Goal: Find specific page/section: Locate item on page

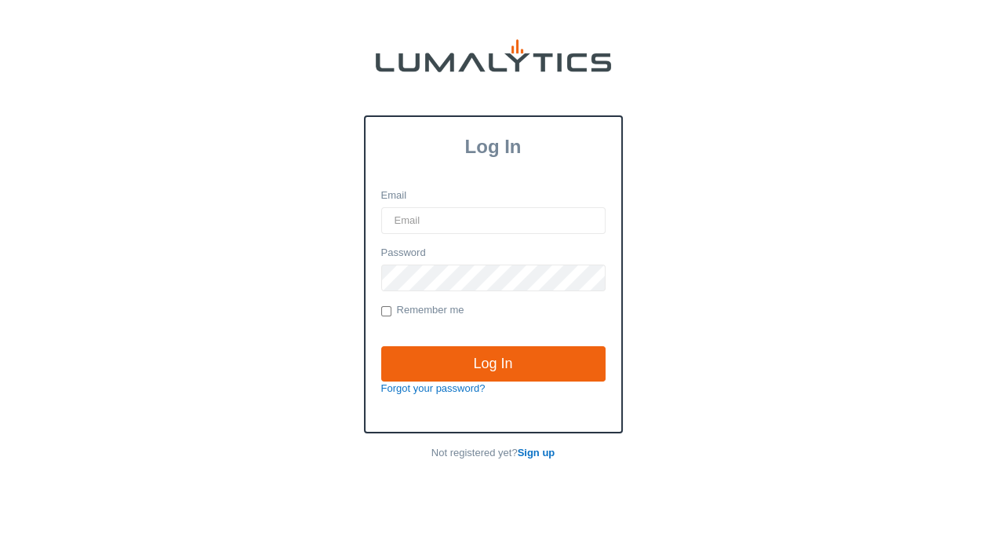
click at [432, 217] on input "Email" at bounding box center [493, 220] width 224 height 27
type input "[EMAIL_ADDRESS][DOMAIN_NAME]"
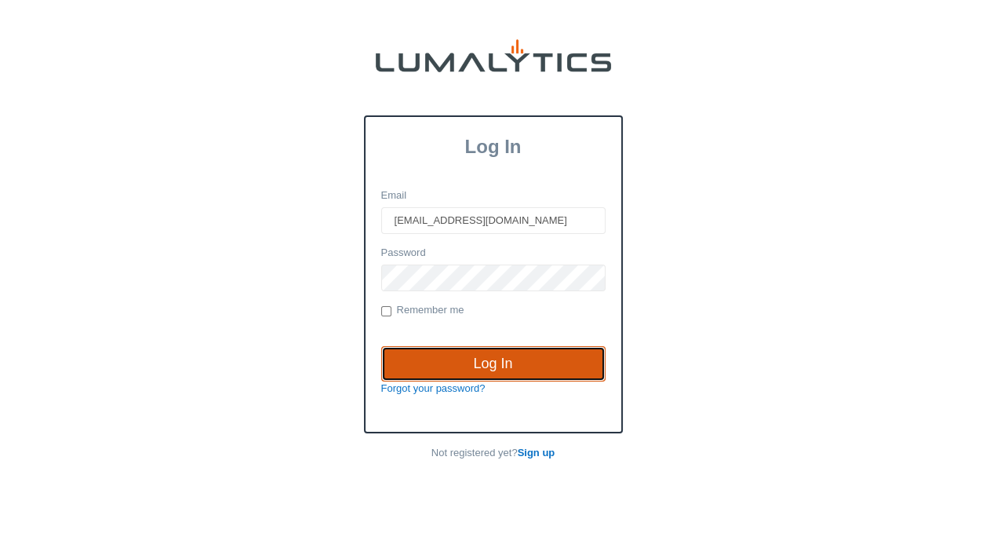
click at [464, 365] on input "Log In" at bounding box center [493, 364] width 224 height 36
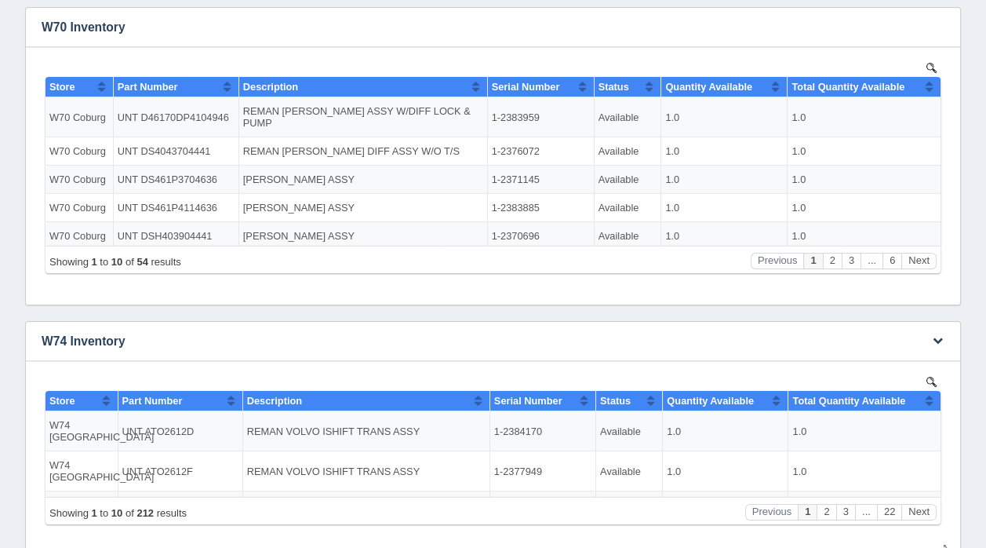
scroll to position [388, 0]
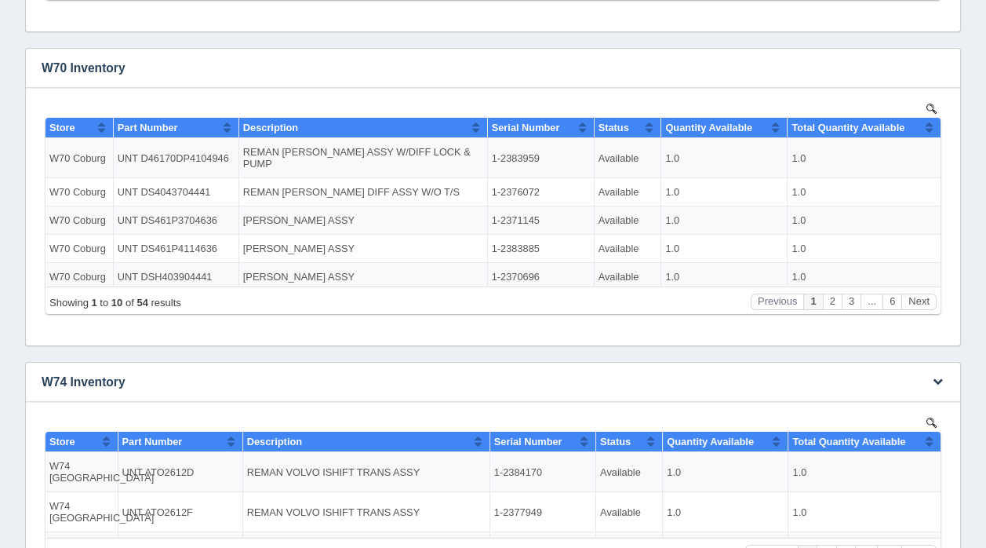
click at [930, 419] on img at bounding box center [932, 422] width 10 height 10
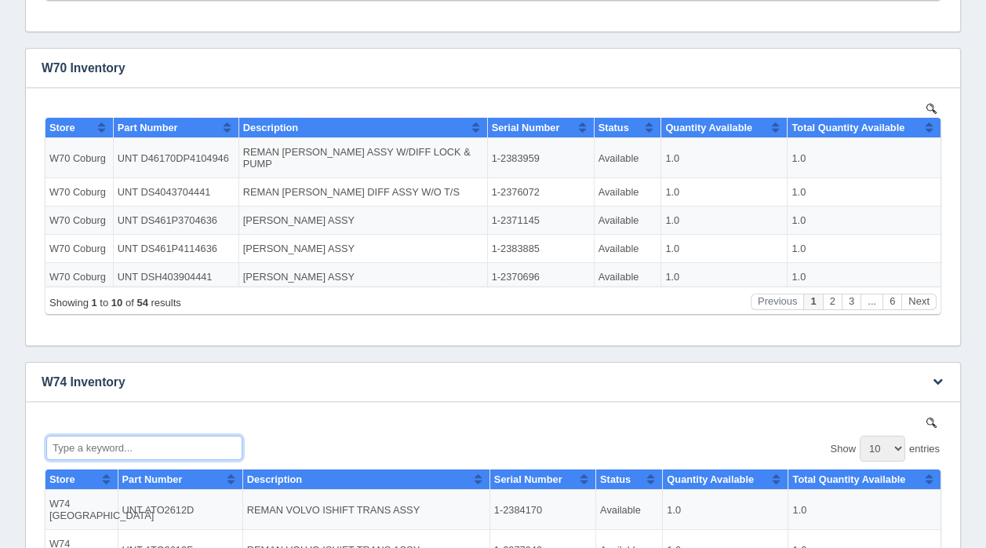
click at [107, 446] on input "Type a keyword..." at bounding box center [144, 447] width 196 height 24
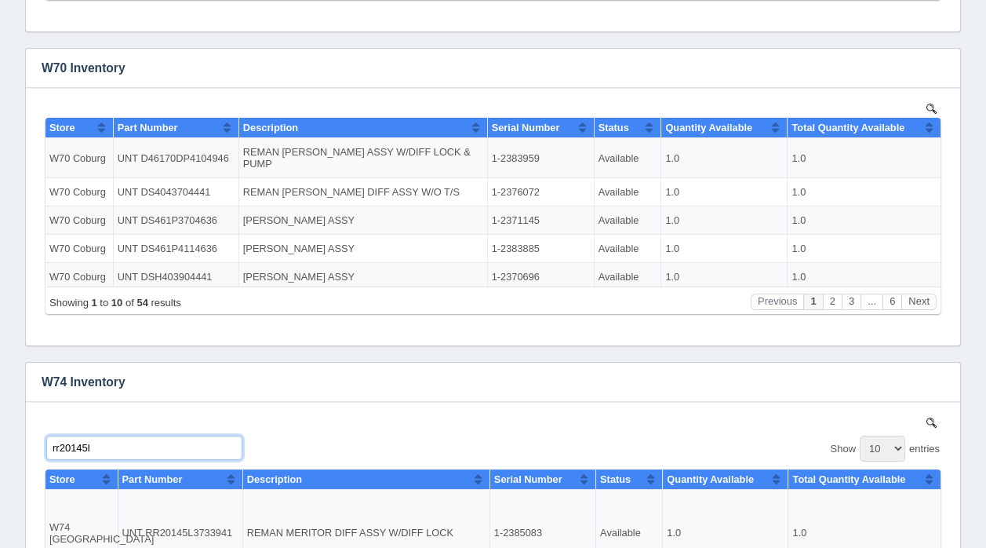
type input "rr20145l"
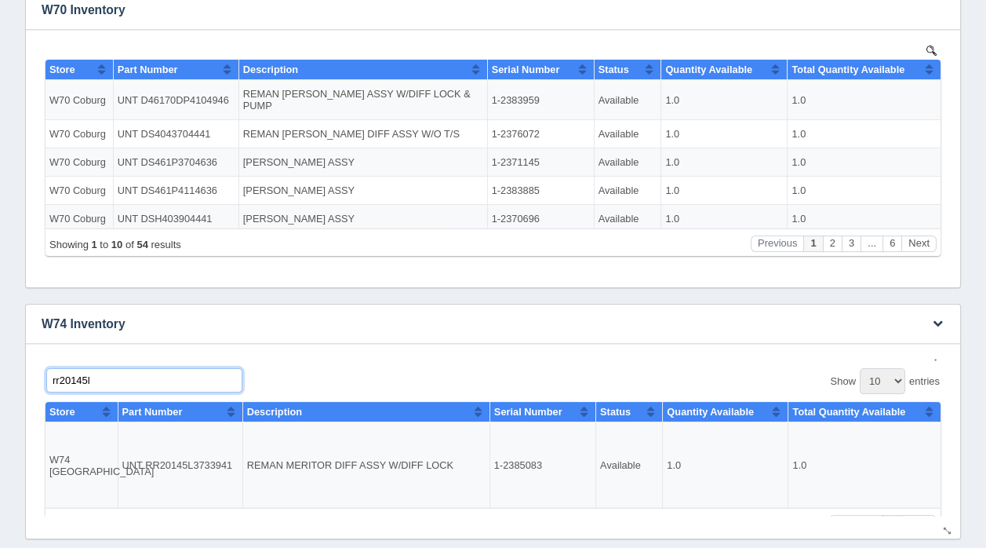
scroll to position [0, 0]
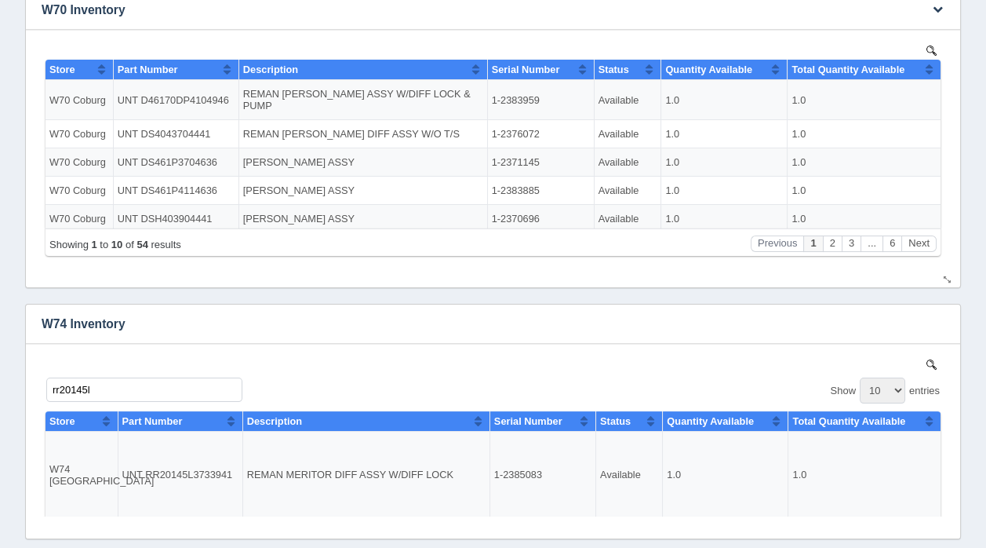
click at [930, 48] on img at bounding box center [932, 50] width 10 height 10
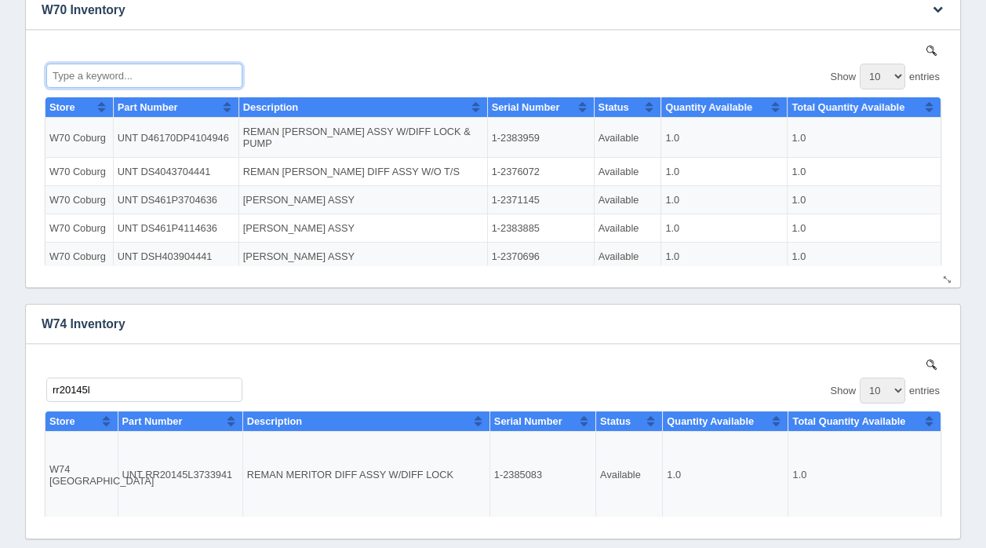
click at [91, 70] on input "Type a keyword..." at bounding box center [144, 75] width 196 height 24
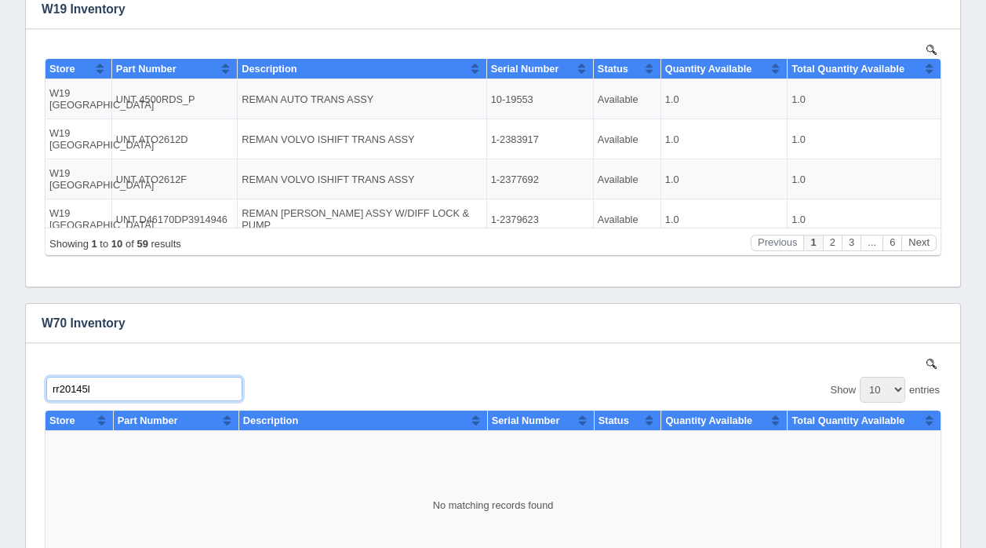
scroll to position [60, 0]
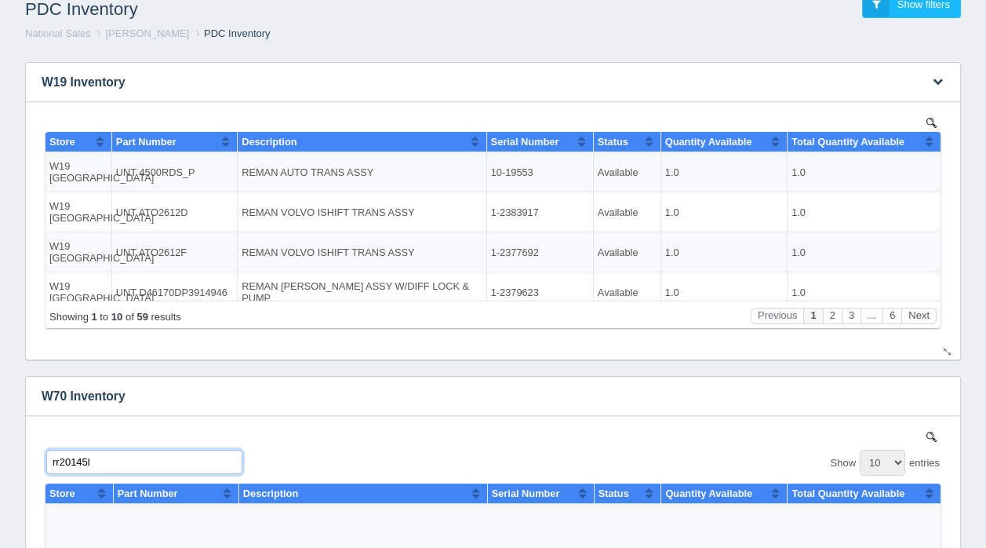
type input "rr20145l"
click at [931, 118] on img at bounding box center [932, 122] width 10 height 10
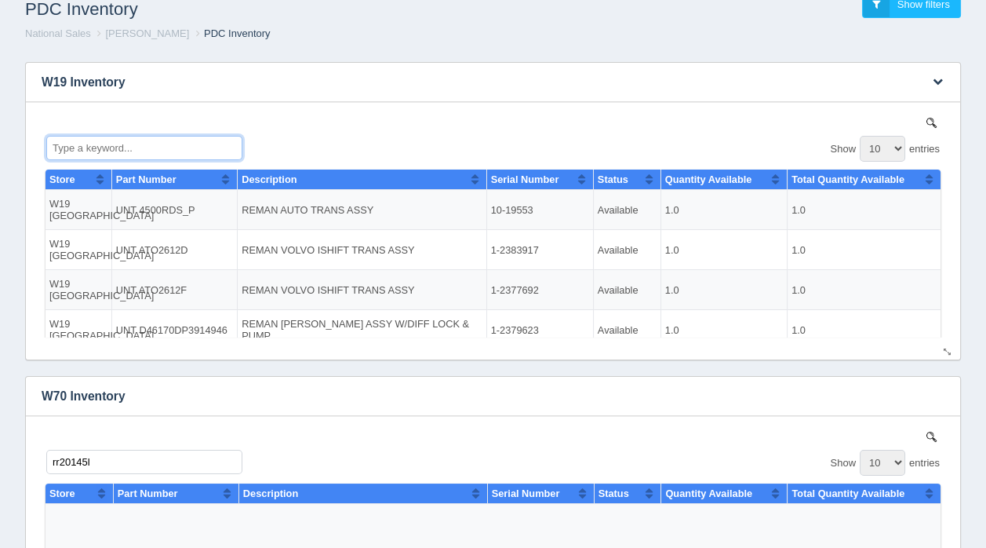
click at [162, 147] on input "Type a keyword..." at bounding box center [144, 147] width 196 height 24
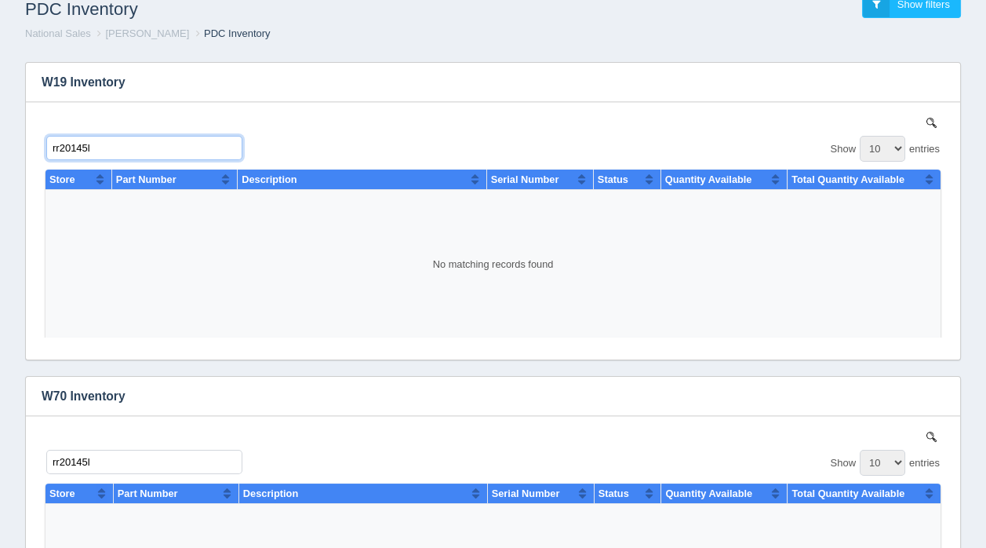
scroll to position [0, 0]
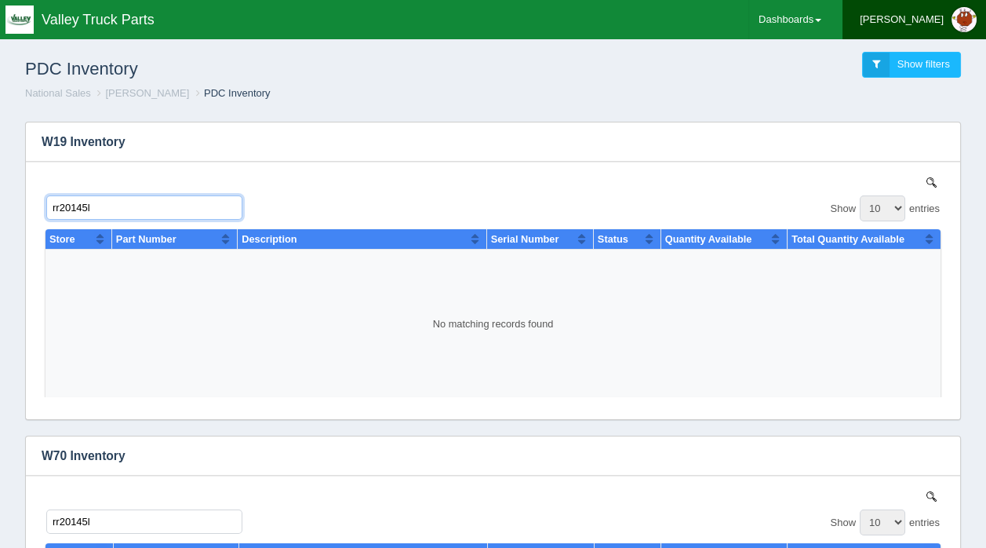
type input "rr20145l"
